Goal: Check status: Check status

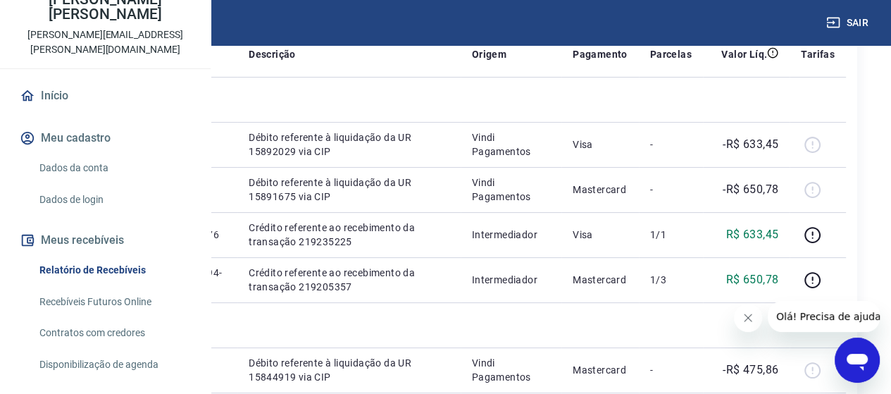
scroll to position [141, 0]
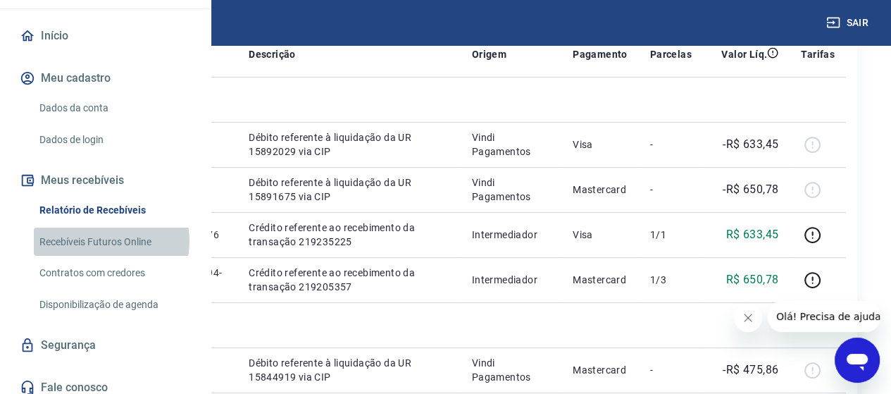
click at [111, 256] on link "Recebíveis Futuros Online" at bounding box center [114, 241] width 160 height 29
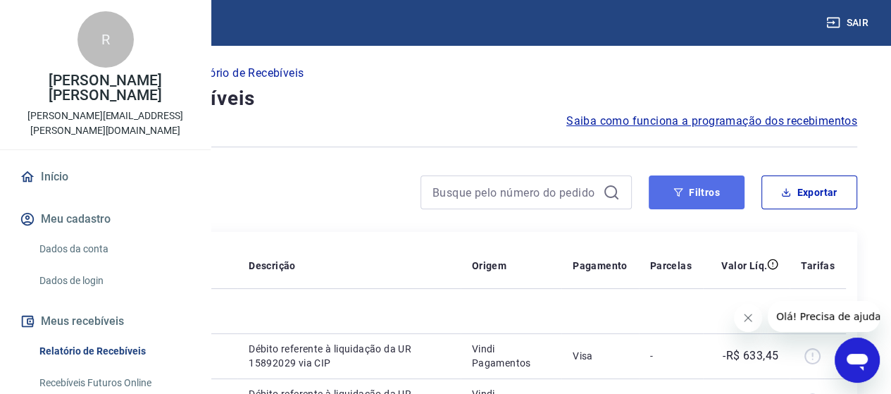
click at [687, 192] on button "Filtros" at bounding box center [697, 192] width 96 height 34
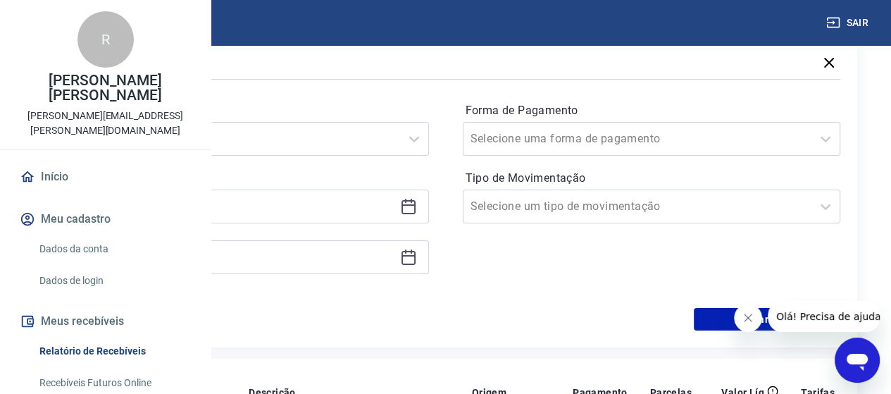
scroll to position [211, 0]
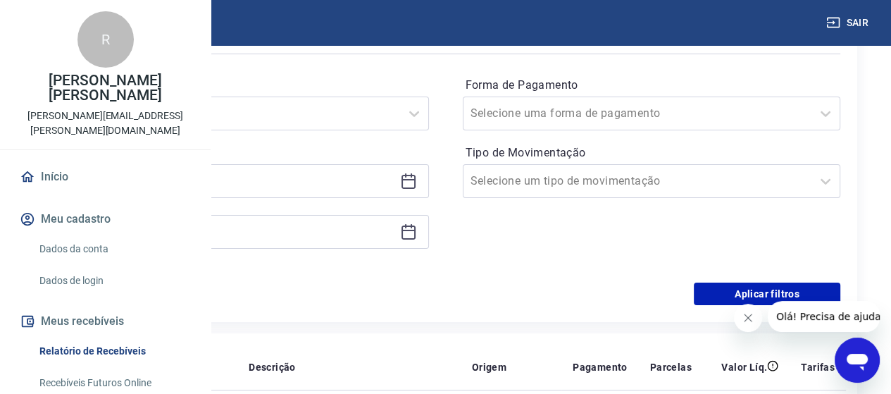
click at [406, 176] on icon at bounding box center [405, 175] width 1 height 4
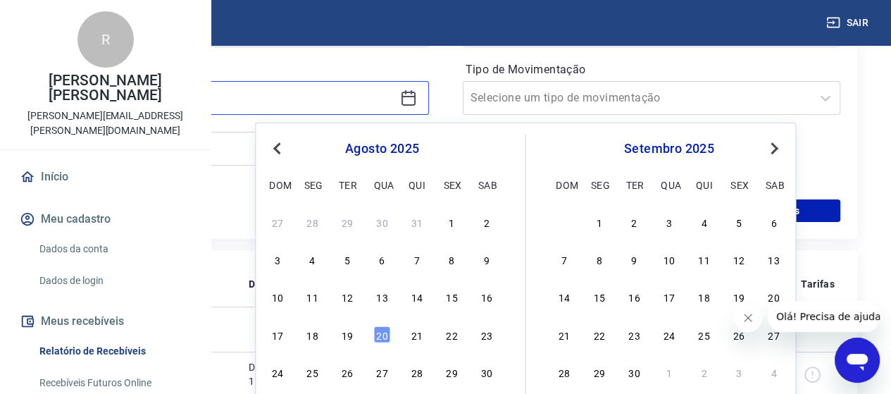
scroll to position [352, 0]
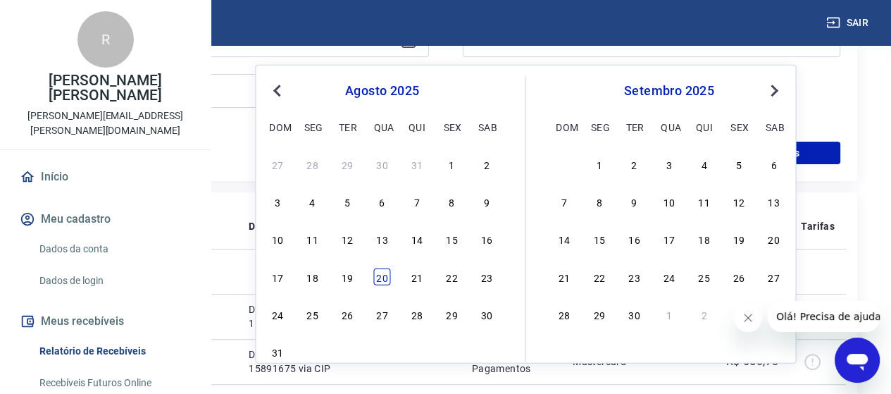
click at [381, 273] on div "20" at bounding box center [381, 276] width 17 height 17
click at [237, 273] on td at bounding box center [187, 271] width 101 height 45
type input "[DATE]"
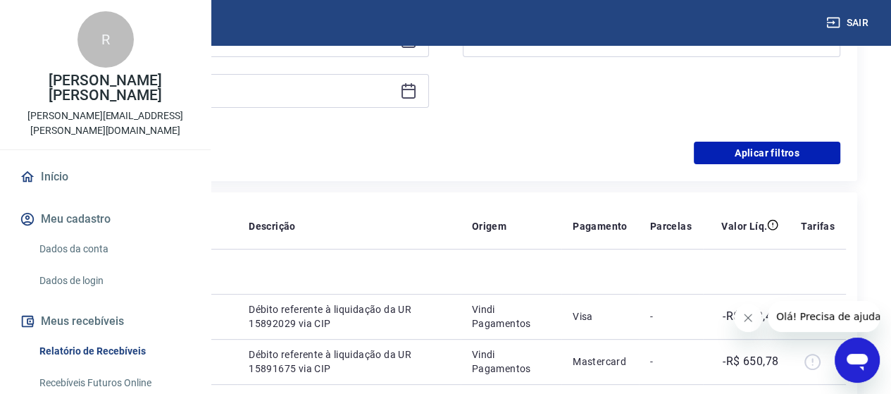
click at [415, 89] on icon at bounding box center [408, 89] width 14 height 1
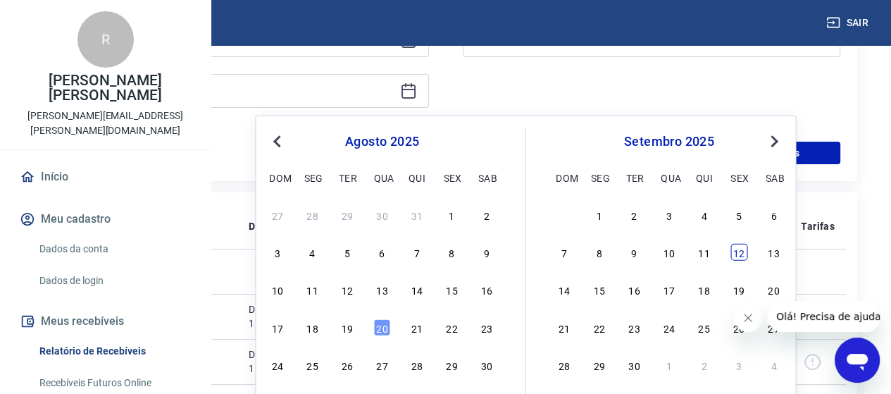
click at [744, 255] on div "12" at bounding box center [738, 252] width 17 height 17
click at [744, 255] on td at bounding box center [746, 271] width 87 height 45
type input "[DATE]"
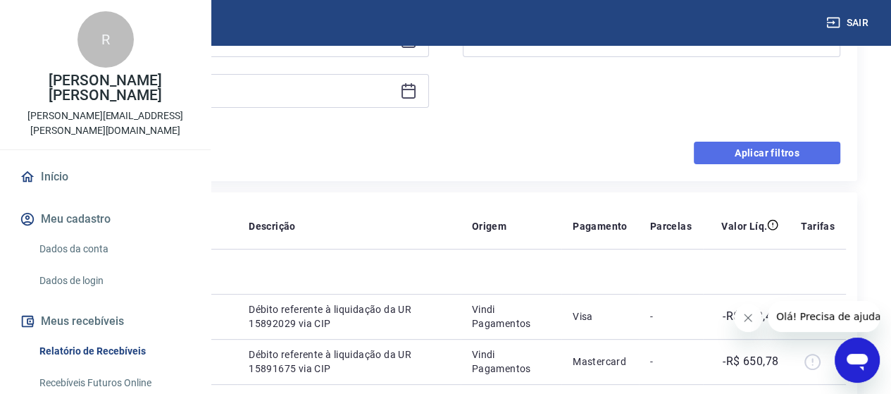
click at [763, 151] on button "Aplicar filtros" at bounding box center [767, 153] width 146 height 23
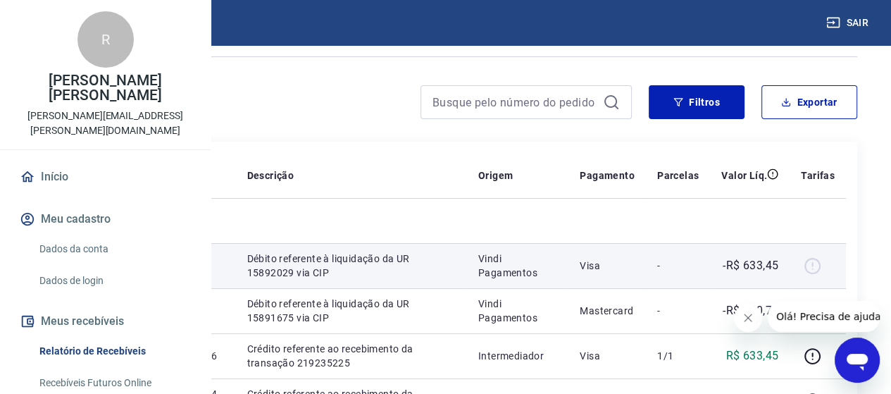
scroll to position [17, 0]
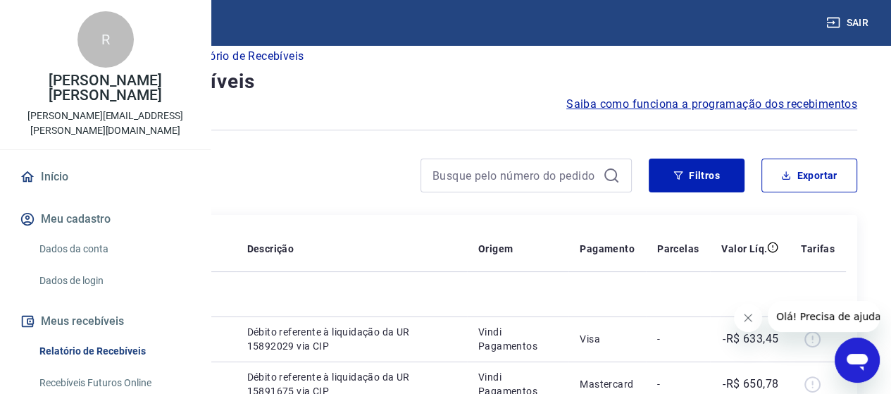
click at [607, 173] on icon at bounding box center [611, 175] width 17 height 17
click at [608, 174] on icon at bounding box center [611, 175] width 17 height 17
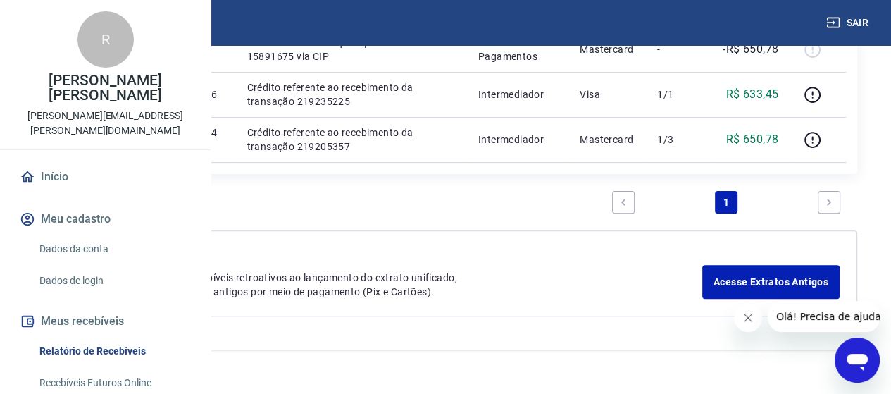
scroll to position [510, 0]
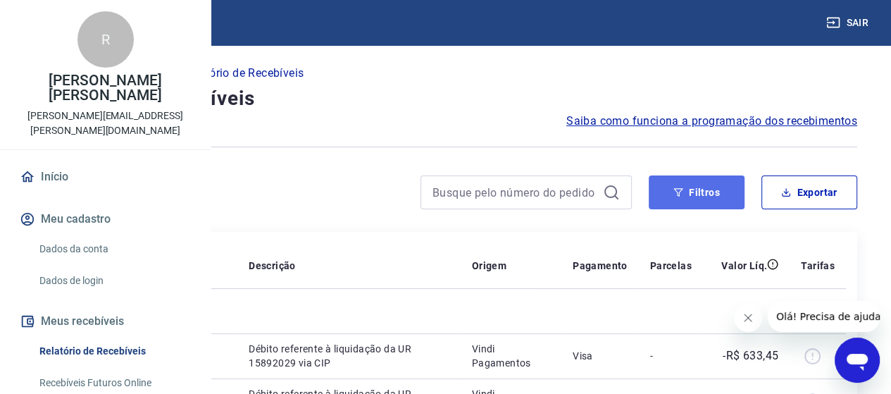
click at [680, 192] on icon "button" at bounding box center [678, 192] width 10 height 10
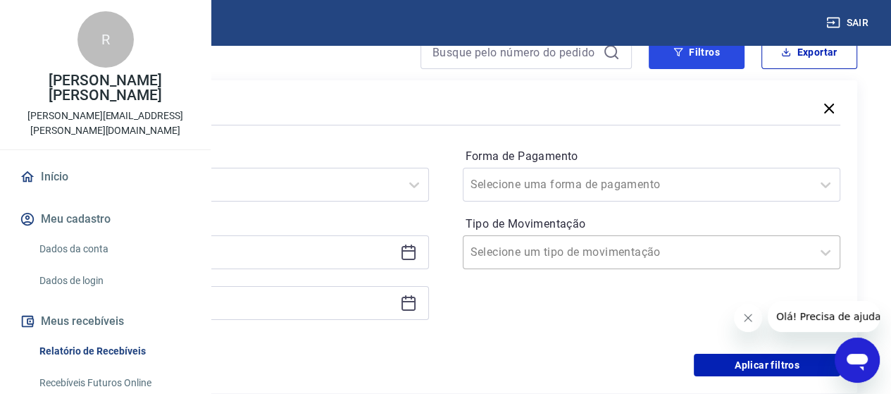
scroll to position [141, 0]
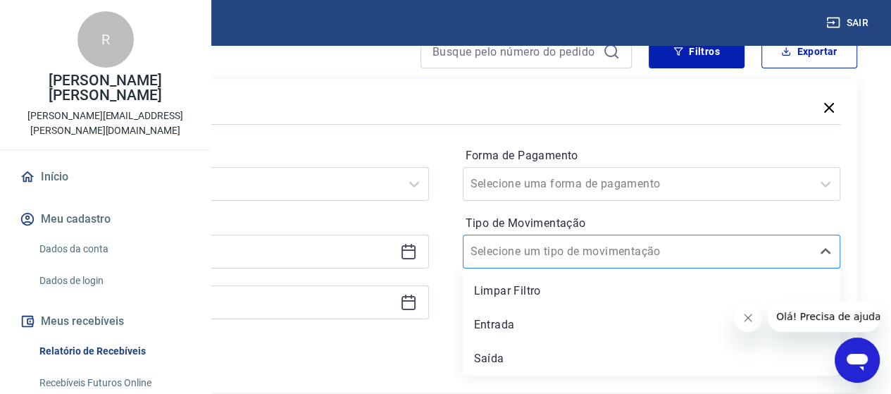
click at [611, 247] on input "Tipo de Movimentação" at bounding box center [541, 251] width 142 height 17
